Goal: Browse casually: Explore the website without a specific task or goal

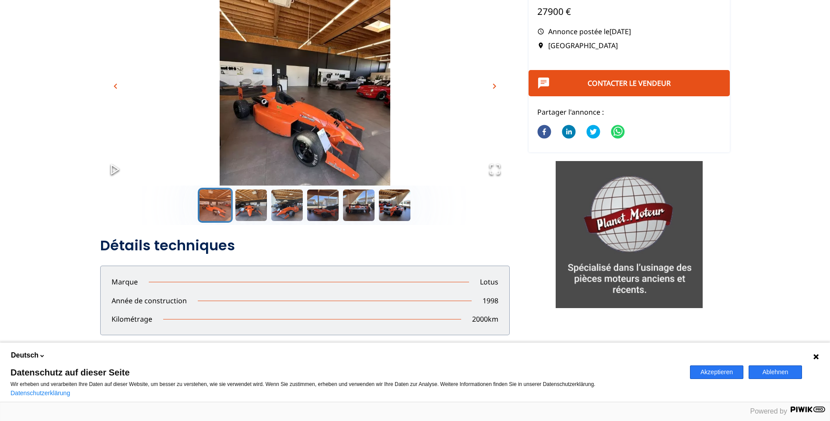
scroll to position [131, 0]
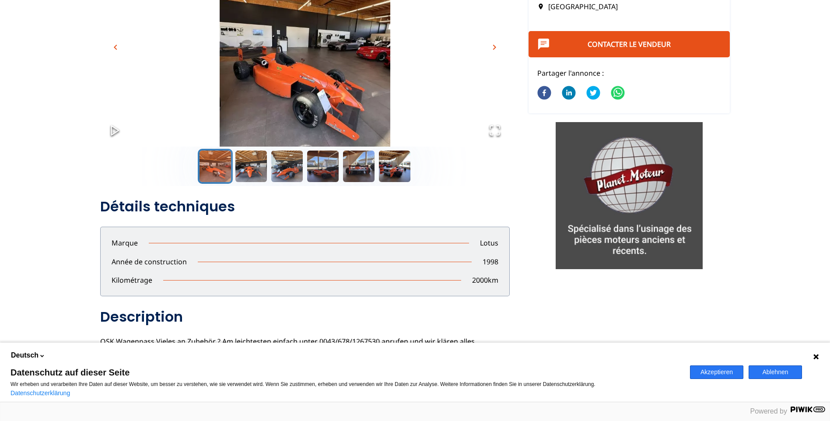
click at [288, 101] on img "Go to Slide 1" at bounding box center [304, 52] width 409 height 227
click at [307, 82] on img "Go to Slide 1" at bounding box center [304, 52] width 409 height 227
click at [496, 48] on span "chevron_right" at bounding box center [494, 47] width 10 height 10
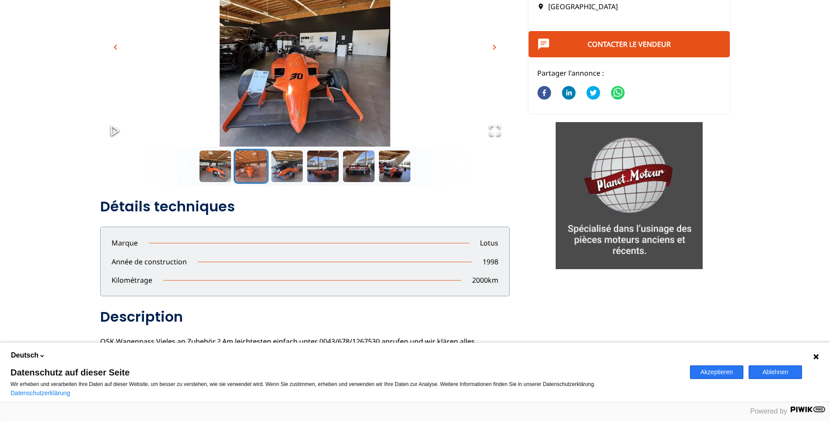
click at [493, 45] on span "chevron_right" at bounding box center [494, 47] width 10 height 10
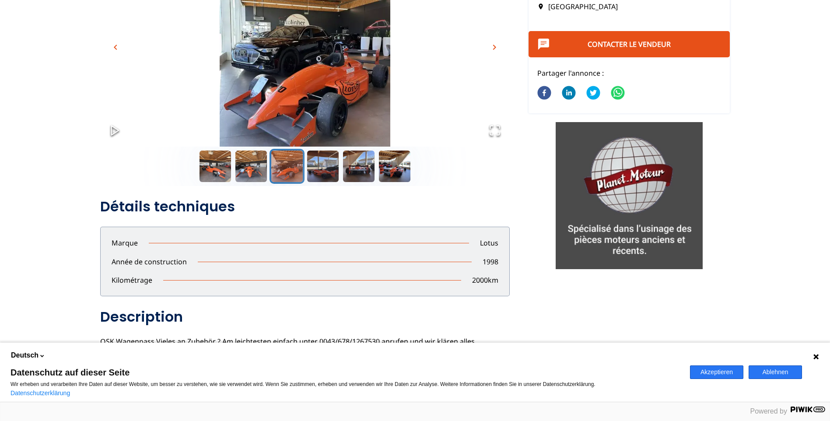
click at [492, 45] on span "chevron_right" at bounding box center [494, 47] width 10 height 10
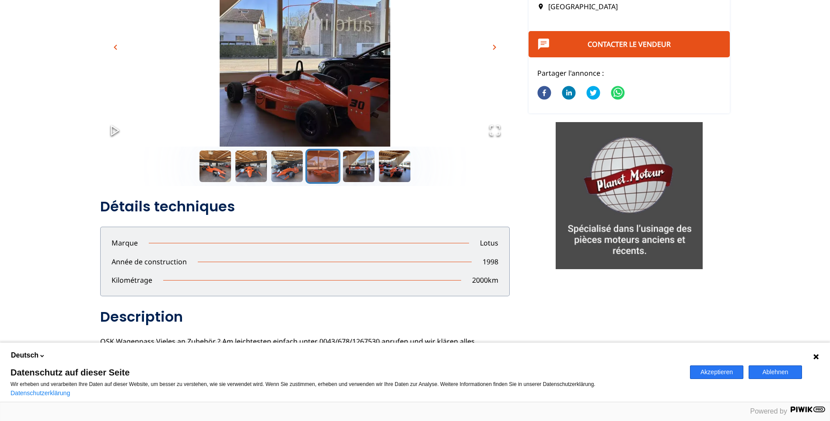
click at [492, 45] on span "chevron_right" at bounding box center [494, 47] width 10 height 10
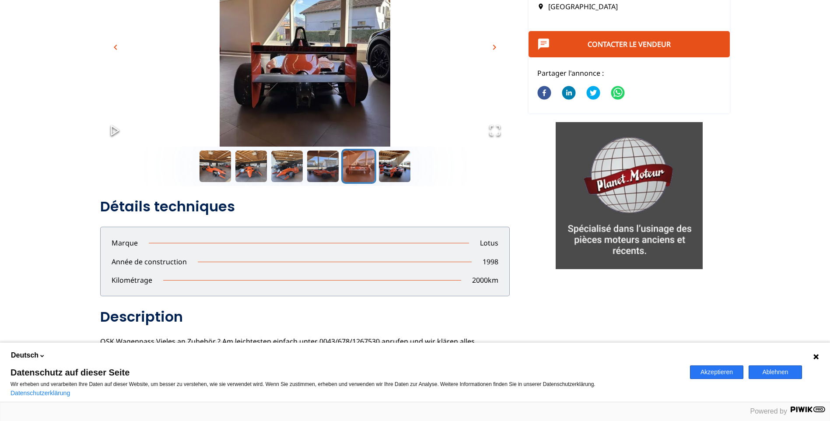
click at [492, 45] on span "chevron_right" at bounding box center [494, 47] width 10 height 10
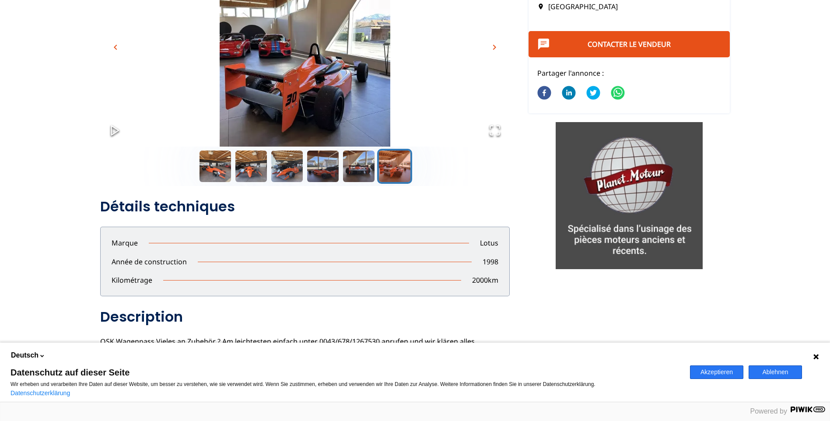
click at [492, 45] on span "chevron_right" at bounding box center [494, 47] width 10 height 10
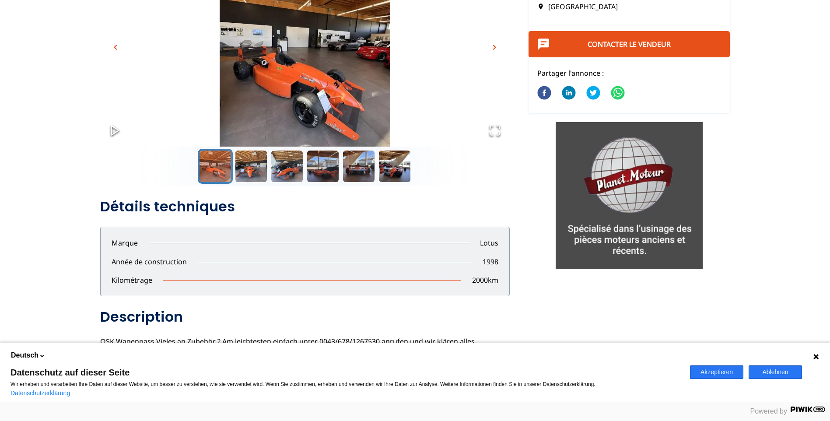
click at [492, 45] on span "chevron_right" at bounding box center [494, 47] width 10 height 10
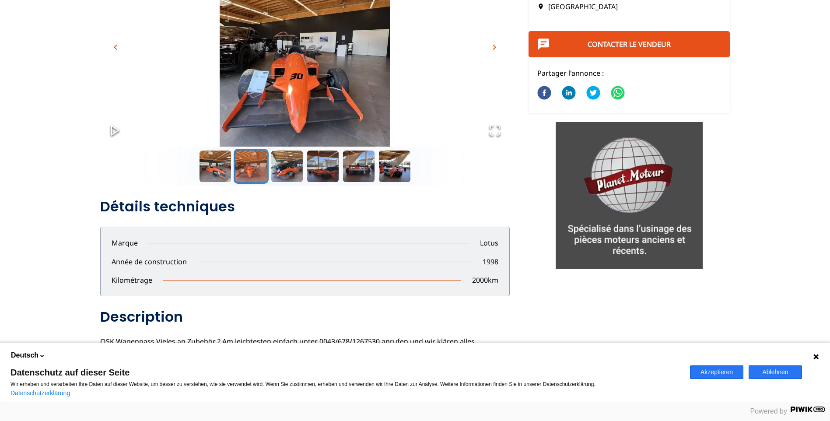
click at [492, 44] on span "chevron_right" at bounding box center [494, 47] width 10 height 10
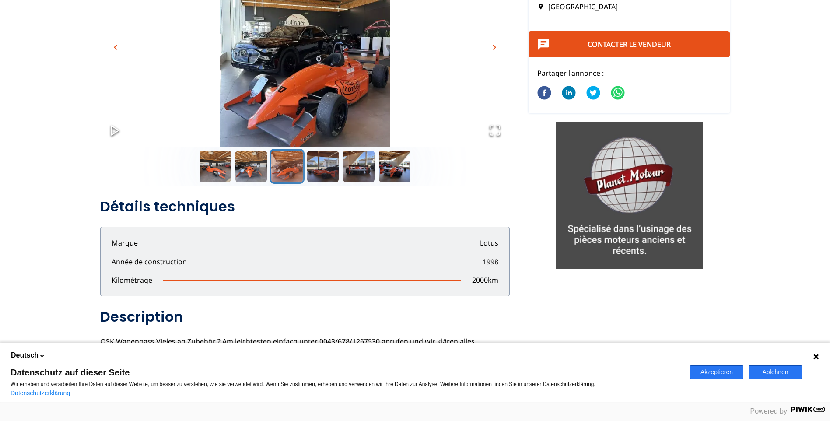
click at [492, 44] on span "chevron_right" at bounding box center [494, 47] width 10 height 10
